Goal: Information Seeking & Learning: Learn about a topic

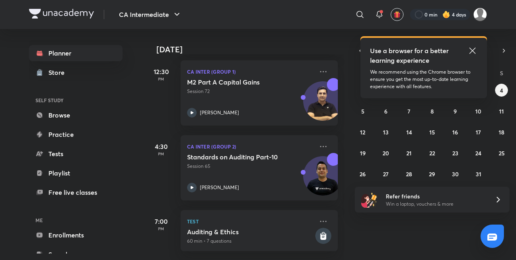
scroll to position [271, 0]
click at [475, 52] on icon at bounding box center [472, 51] width 10 height 10
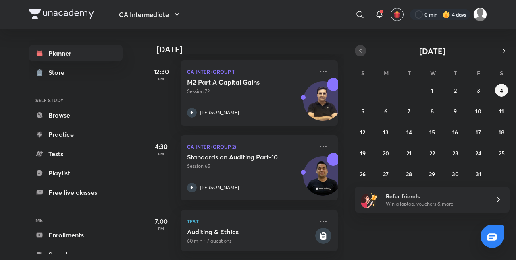
click at [361, 51] on icon "button" at bounding box center [360, 50] width 6 height 7
click at [429, 133] on button "17" at bounding box center [431, 132] width 13 height 13
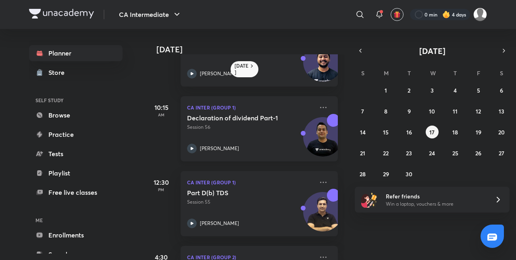
scroll to position [57, 0]
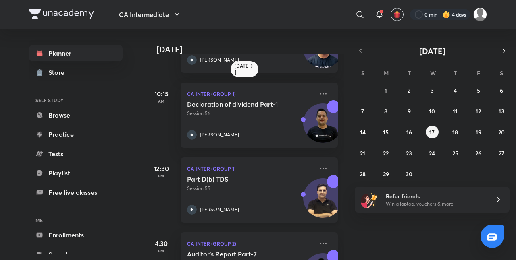
click at [252, 194] on div "Part D(b) TDS Session 55 [PERSON_NAME]" at bounding box center [250, 194] width 127 height 39
click at [251, 193] on div "Planner Store SELF STUDY Browse Practice Tests Playlist Free live classes ME En…" at bounding box center [258, 144] width 458 height 231
click at [452, 132] on button "18" at bounding box center [454, 132] width 13 height 13
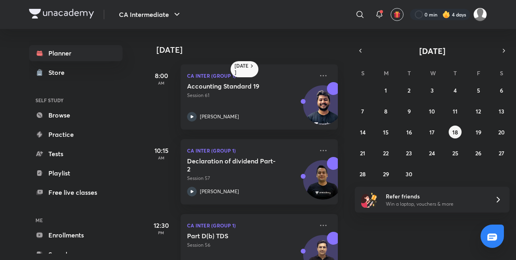
click at [236, 246] on p "Session 56" at bounding box center [250, 245] width 127 height 7
